Goal: Information Seeking & Learning: Find specific fact

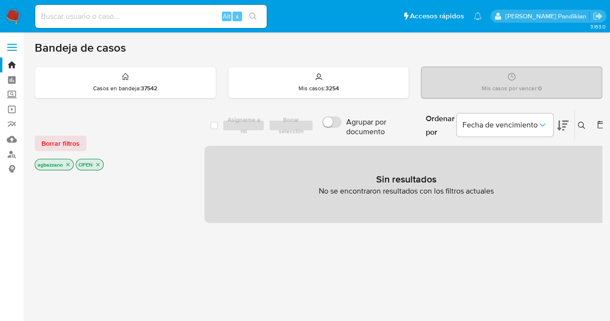
click at [107, 12] on input at bounding box center [150, 16] width 231 height 13
paste input "1052323716"
type input "1052323716"
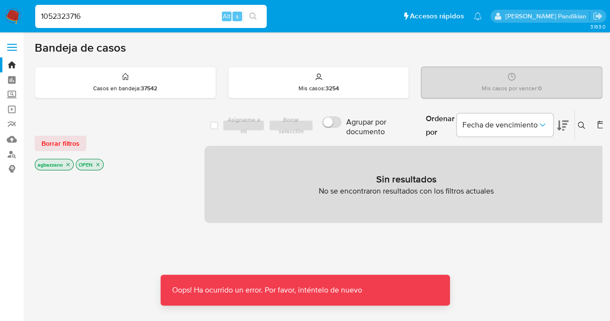
click at [107, 12] on input "1052323716" at bounding box center [150, 16] width 231 height 13
click at [42, 18] on input "1052323716" at bounding box center [150, 16] width 231 height 13
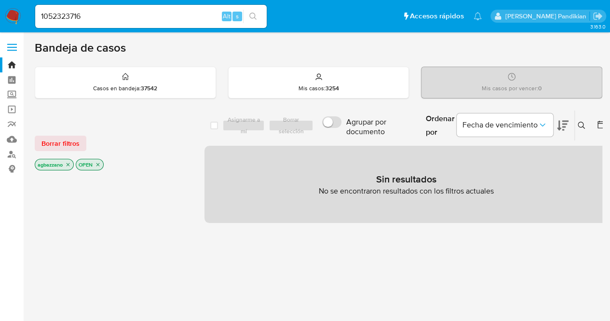
click at [112, 8] on div "Alt s" at bounding box center [150, 16] width 231 height 23
click at [129, 18] on input at bounding box center [150, 16] width 231 height 13
paste input "1052323716"
type input "1052323716"
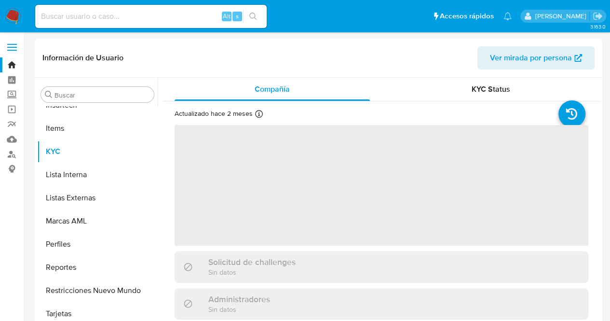
scroll to position [500, 0]
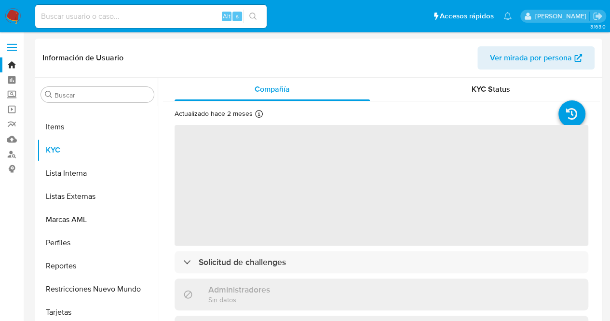
select select "10"
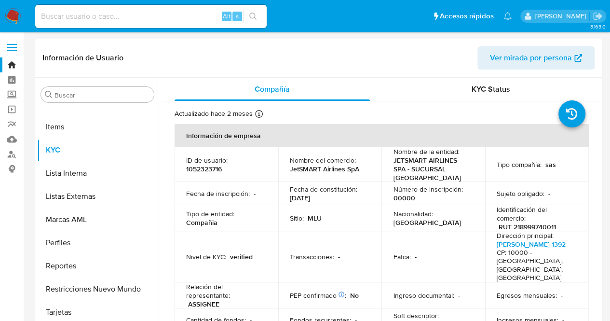
click at [367, 184] on td "Fecha de constitución : 05/08/2021" at bounding box center [330, 193] width 104 height 23
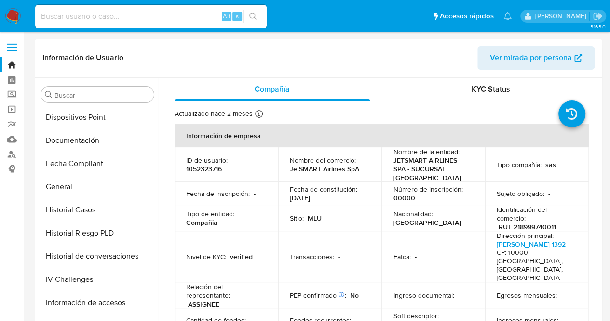
scroll to position [258, 0]
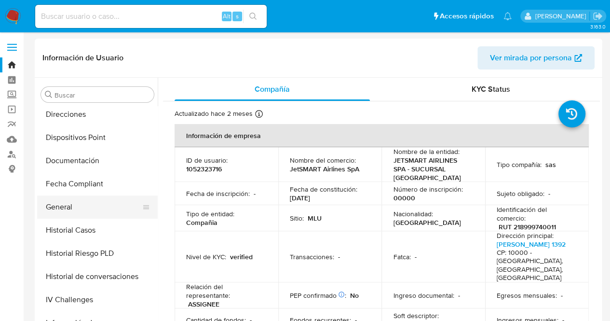
click at [81, 212] on button "General" at bounding box center [93, 206] width 113 height 23
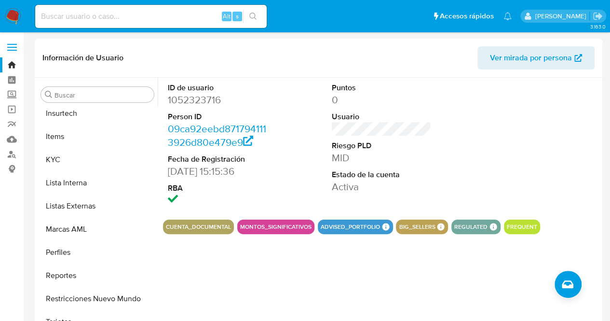
scroll to position [500, 0]
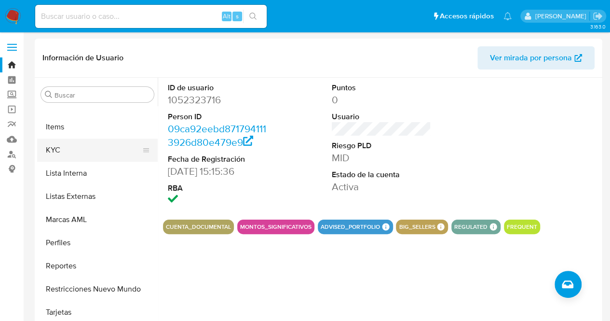
click at [87, 141] on button "KYC" at bounding box center [93, 149] width 113 height 23
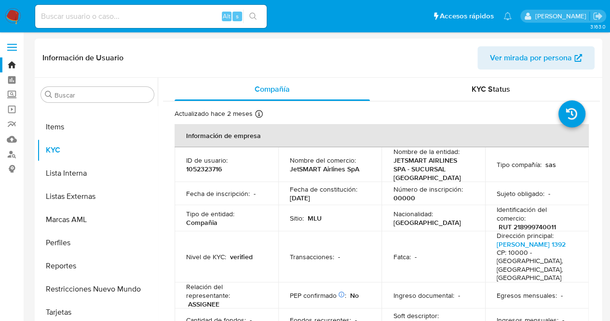
click at [530, 231] on p "Dirección principal :" at bounding box center [525, 235] width 57 height 9
click at [528, 226] on p "RUT 218999740011" at bounding box center [527, 226] width 57 height 9
copy p "218999740011"
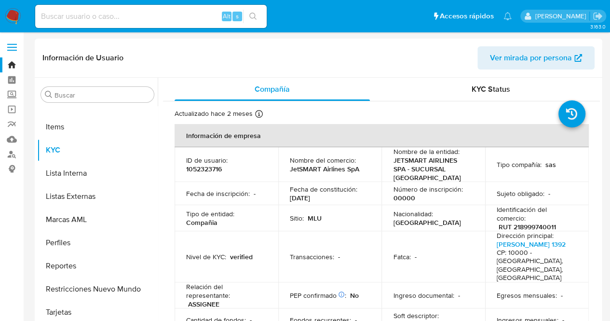
click at [207, 170] on p "1052323716" at bounding box center [204, 168] width 36 height 9
copy p "1052323716"
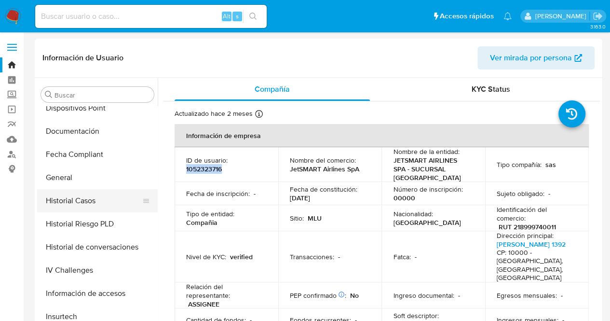
scroll to position [285, 0]
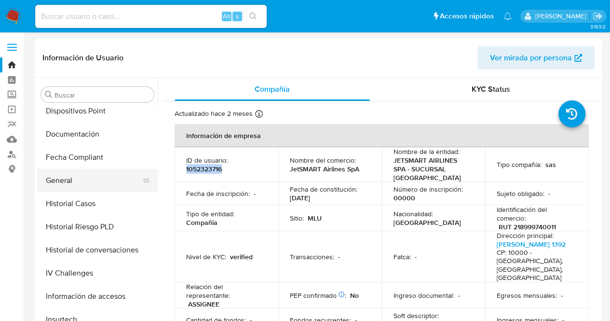
click at [115, 183] on button "General" at bounding box center [93, 180] width 113 height 23
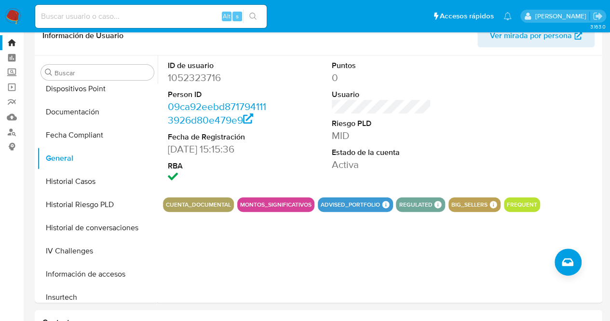
scroll to position [14, 0]
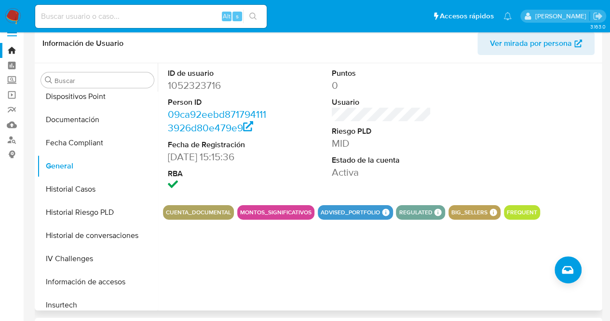
click at [251, 207] on div "MONTOS_SIGNIFICATIVOS" at bounding box center [275, 212] width 77 height 14
drag, startPoint x: 242, startPoint y: 210, endPoint x: 254, endPoint y: 177, distance: 34.8
click at [283, 207] on div "MONTOS_SIGNIFICATIVOS" at bounding box center [275, 212] width 77 height 14
drag, startPoint x: 242, startPoint y: 211, endPoint x: 308, endPoint y: 211, distance: 65.6
click at [308, 211] on button "MONTOS_SIGNIFICATIVOS" at bounding box center [275, 212] width 71 height 4
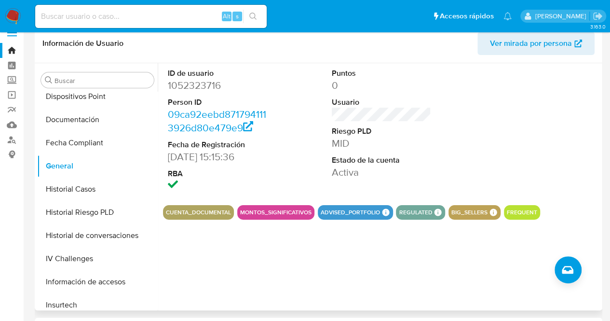
click at [308, 211] on button "MONTOS_SIGNIFICATIVOS" at bounding box center [275, 212] width 71 height 4
drag, startPoint x: 239, startPoint y: 210, endPoint x: 317, endPoint y: 209, distance: 78.1
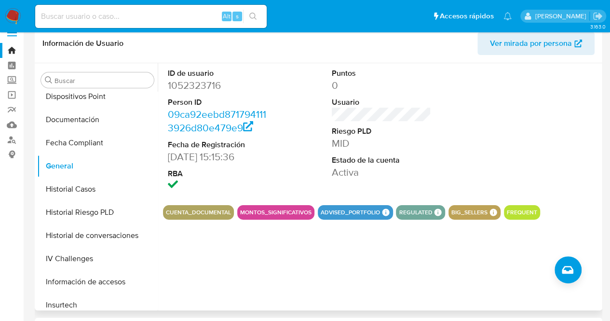
click at [317, 209] on div "CUENTA_DOCUMENTAL MONTOS_SIGNIFICATIVOS ADVISED_PORTFOLIO ADVISED PORTFOLIO ADV…" at bounding box center [381, 212] width 437 height 14
click at [158, 189] on div "ID de usuario 1052323716 Person ID 09ca92eebd8717941113926d80e479e9 Fecha de Re…" at bounding box center [379, 186] width 442 height 247
click at [73, 109] on button "Documentación" at bounding box center [93, 119] width 113 height 23
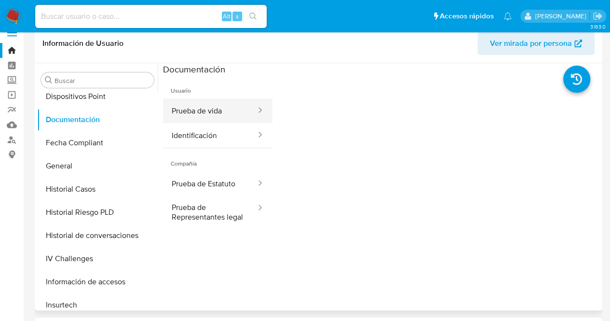
click at [220, 109] on button "Prueba de vida" at bounding box center [210, 110] width 94 height 25
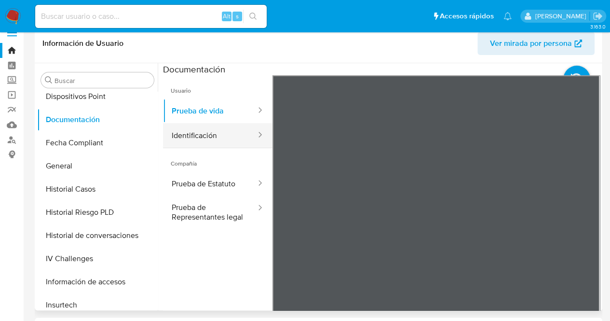
click at [226, 136] on button "Identificación" at bounding box center [210, 135] width 94 height 25
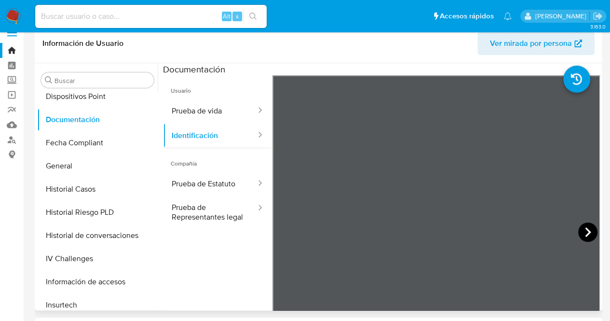
click at [587, 231] on icon at bounding box center [587, 231] width 19 height 19
click at [224, 190] on button "Prueba de Estatuto" at bounding box center [210, 183] width 94 height 25
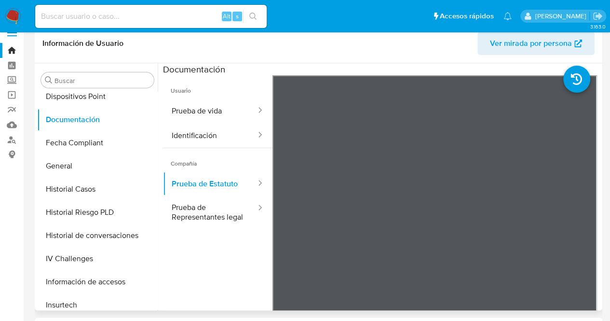
scroll to position [500, 0]
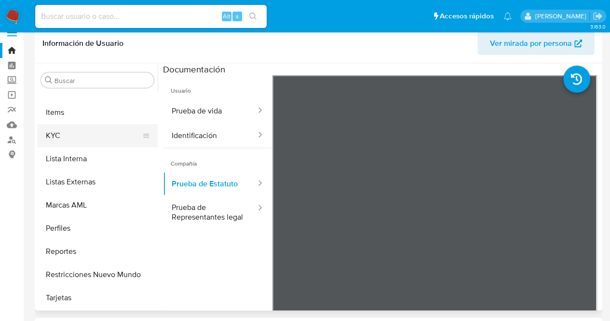
click at [74, 138] on button "KYC" at bounding box center [93, 135] width 113 height 23
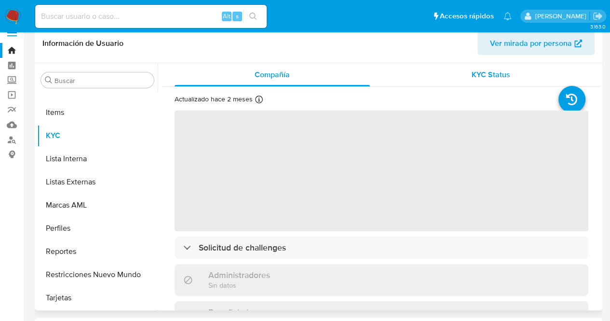
click at [472, 77] on span "KYC Status" at bounding box center [491, 74] width 39 height 11
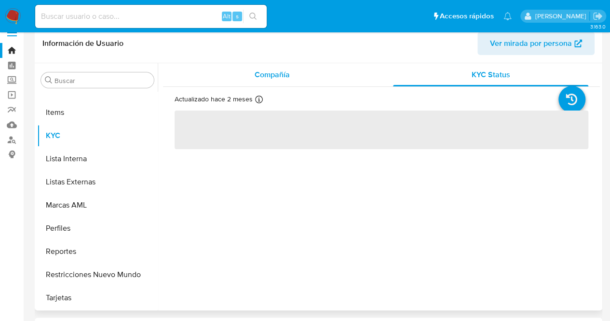
click at [296, 78] on div "Compañía" at bounding box center [272, 74] width 195 height 23
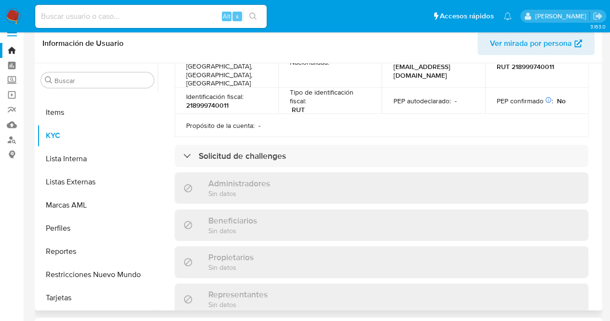
scroll to position [407, 0]
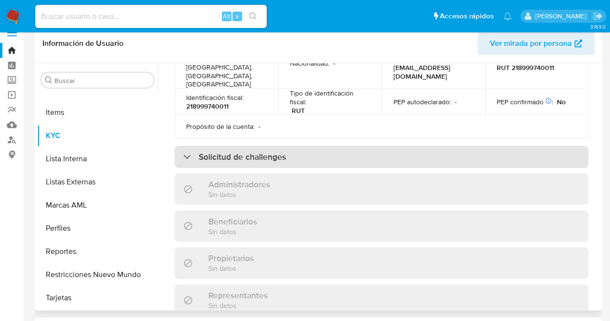
click at [412, 146] on div "Solicitud de challenges" at bounding box center [382, 157] width 414 height 22
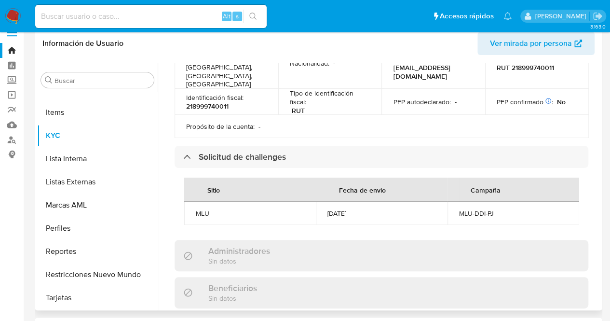
drag, startPoint x: 315, startPoint y: 174, endPoint x: 367, endPoint y: 169, distance: 52.3
click at [367, 202] on td "21/08/2025" at bounding box center [382, 213] width 132 height 23
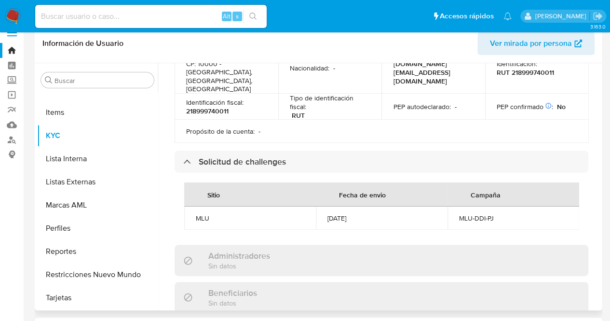
scroll to position [400, 0]
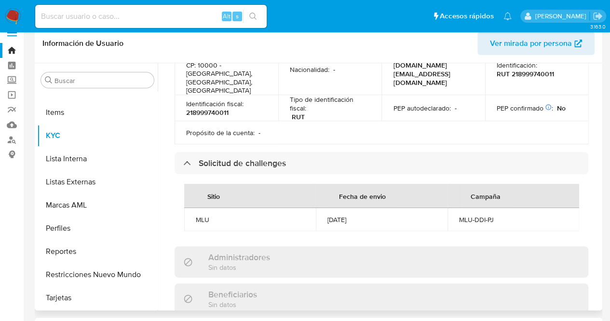
click at [536, 184] on th "Campaña" at bounding box center [514, 196] width 132 height 24
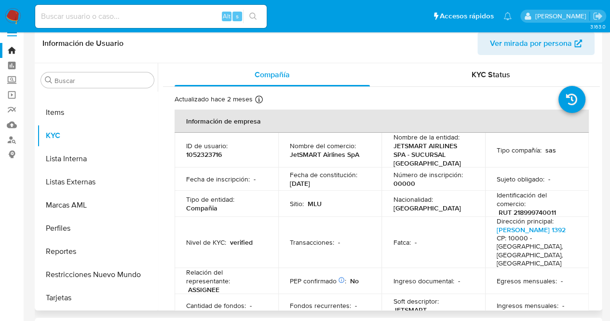
click at [198, 154] on p "1052323716" at bounding box center [204, 154] width 36 height 9
copy p "1052323716"
click at [481, 81] on div "KYC Status" at bounding box center [490, 74] width 195 height 23
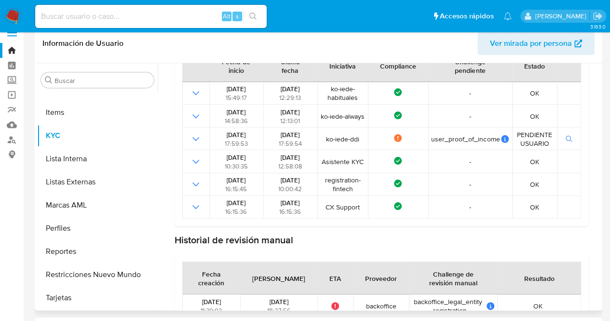
scroll to position [139, 0]
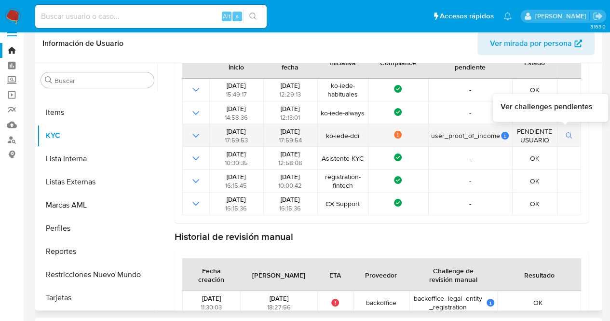
click at [568, 136] on icon "button" at bounding box center [569, 135] width 7 height 7
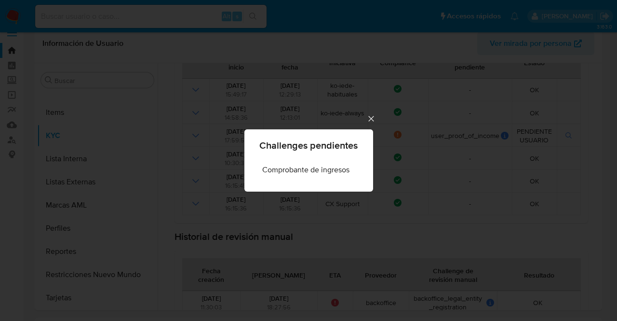
click at [369, 120] on icon "Cerrar" at bounding box center [372, 119] width 10 height 10
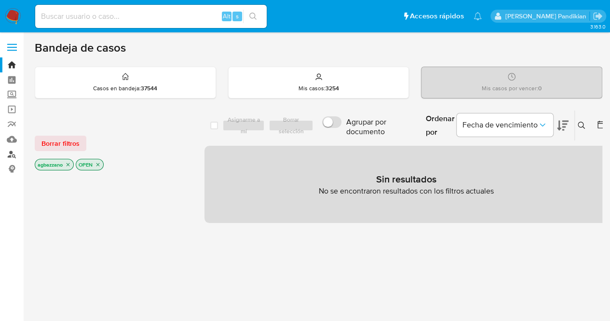
click at [13, 157] on link "Buscador de personas" at bounding box center [57, 154] width 115 height 15
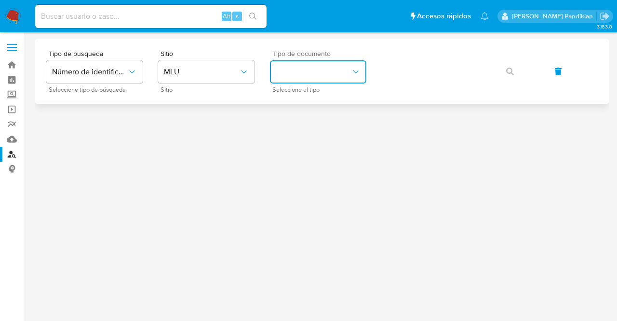
click at [326, 69] on button "identificationType" at bounding box center [318, 71] width 96 height 23
click at [328, 129] on div "RUT RUT" at bounding box center [315, 135] width 79 height 33
click at [508, 79] on span "button" at bounding box center [510, 71] width 8 height 21
